Goal: Transaction & Acquisition: Purchase product/service

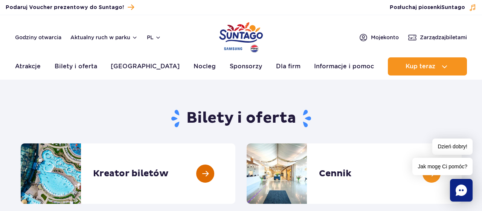
click at [235, 179] on link at bounding box center [235, 173] width 0 height 60
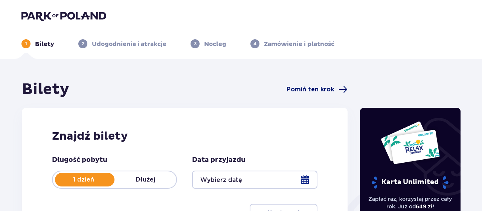
click at [308, 89] on span "Pomiń ten krok" at bounding box center [310, 89] width 47 height 8
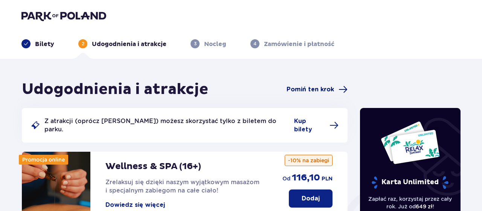
click at [313, 92] on span "Pomiń ten krok" at bounding box center [310, 89] width 47 height 8
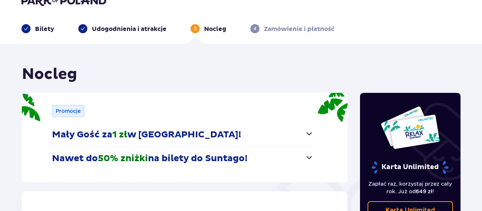
scroll to position [14, 0]
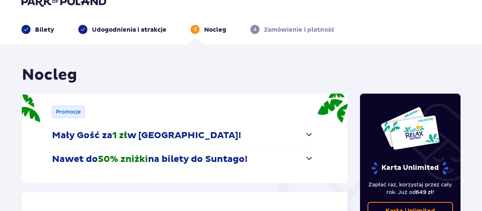
click at [44, 30] on p "Bilety" at bounding box center [44, 30] width 19 height 8
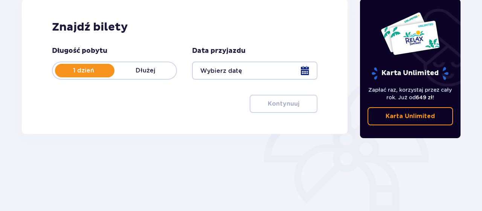
scroll to position [110, 0]
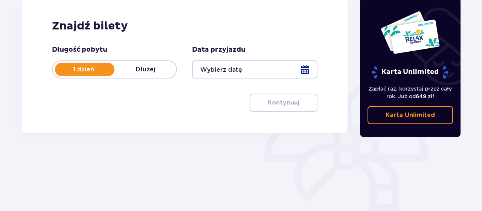
click at [307, 68] on div at bounding box center [254, 69] width 125 height 18
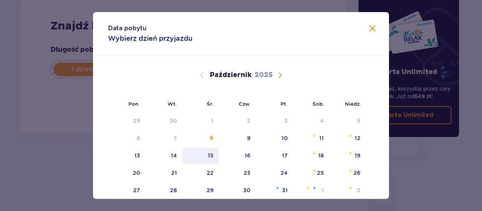
click at [215, 157] on div "15" at bounding box center [200, 155] width 37 height 17
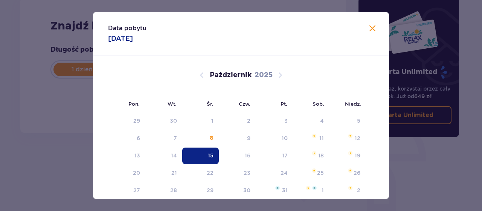
type input "15.10.25"
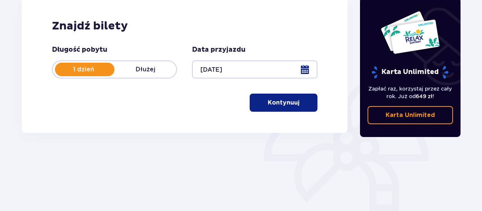
click at [275, 101] on p "Kontynuuj" at bounding box center [284, 102] width 32 height 8
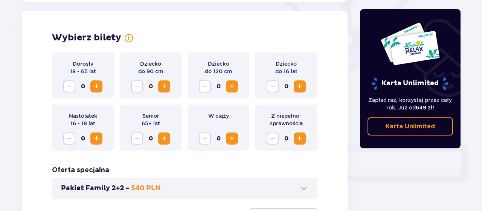
scroll to position [209, 0]
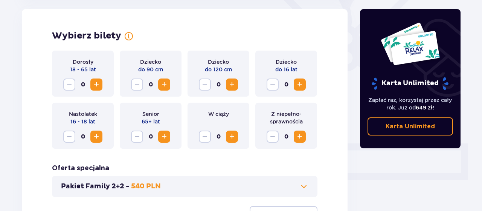
click at [95, 86] on span "Zwiększ" at bounding box center [96, 84] width 9 height 9
